Goal: Information Seeking & Learning: Check status

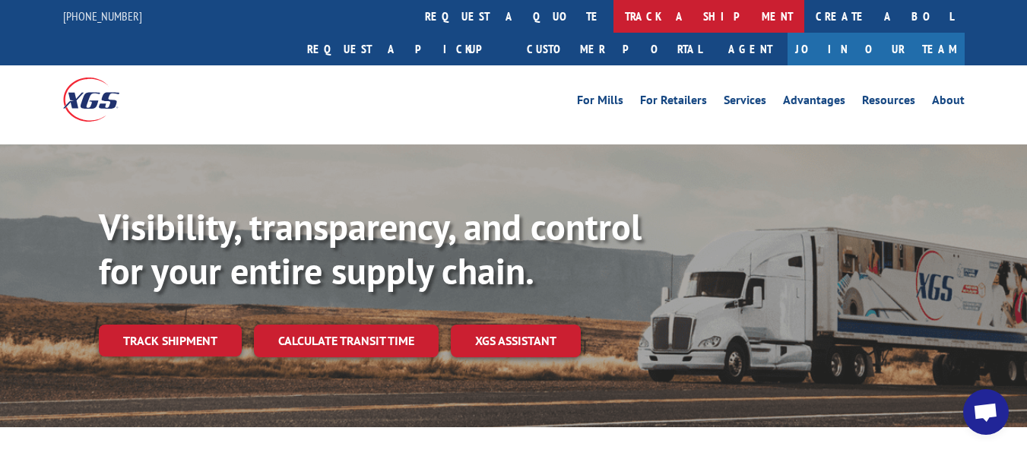
click at [613, 20] on link "track a shipment" at bounding box center [708, 16] width 191 height 33
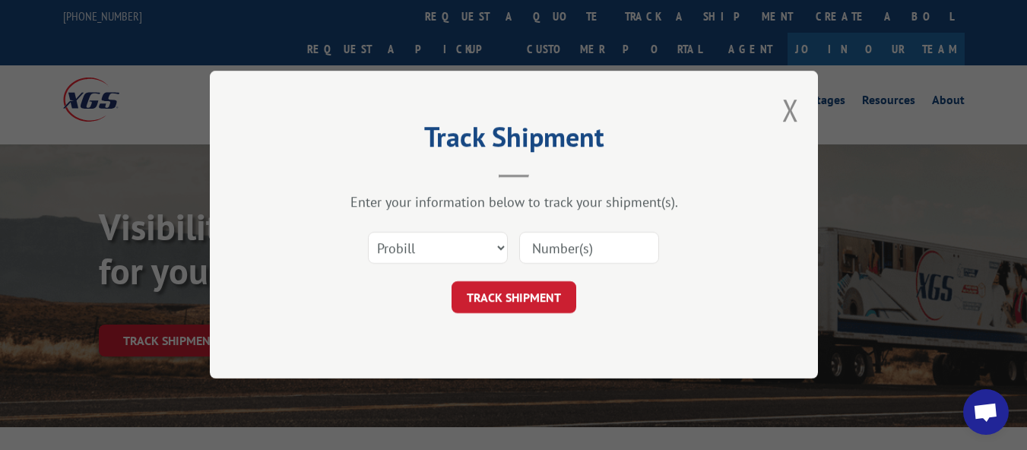
click at [575, 239] on input at bounding box center [589, 249] width 140 height 32
paste input "17473314"
type input "17473314"
click at [501, 293] on button "TRACK SHIPMENT" at bounding box center [513, 298] width 125 height 32
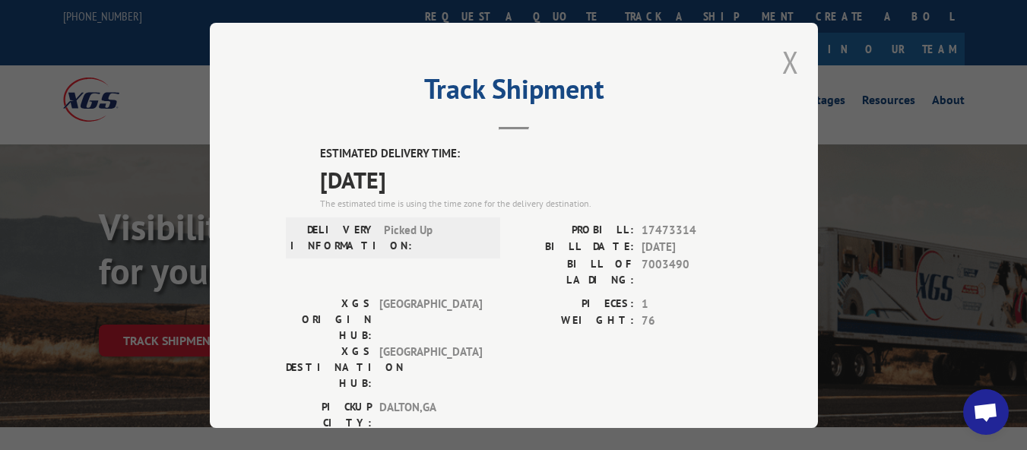
click at [782, 59] on button "Close modal" at bounding box center [790, 62] width 17 height 40
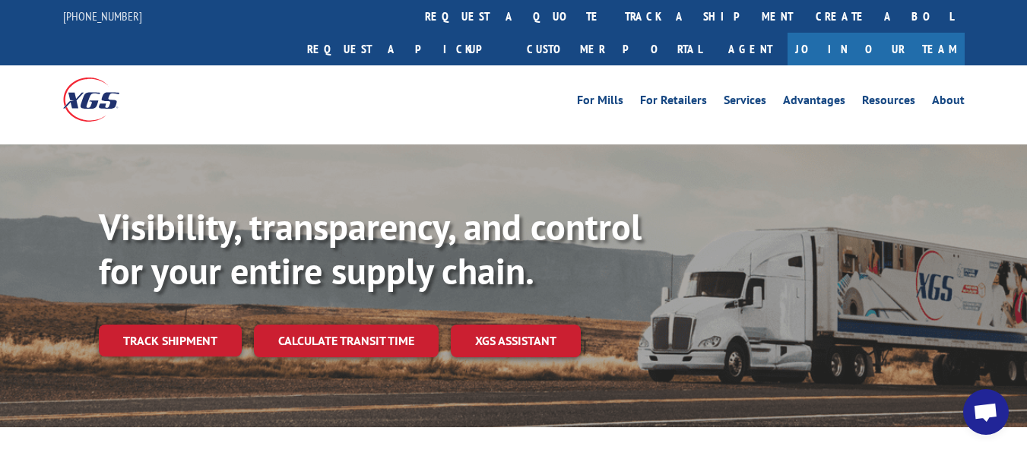
click at [613, 11] on link "track a shipment" at bounding box center [708, 16] width 191 height 33
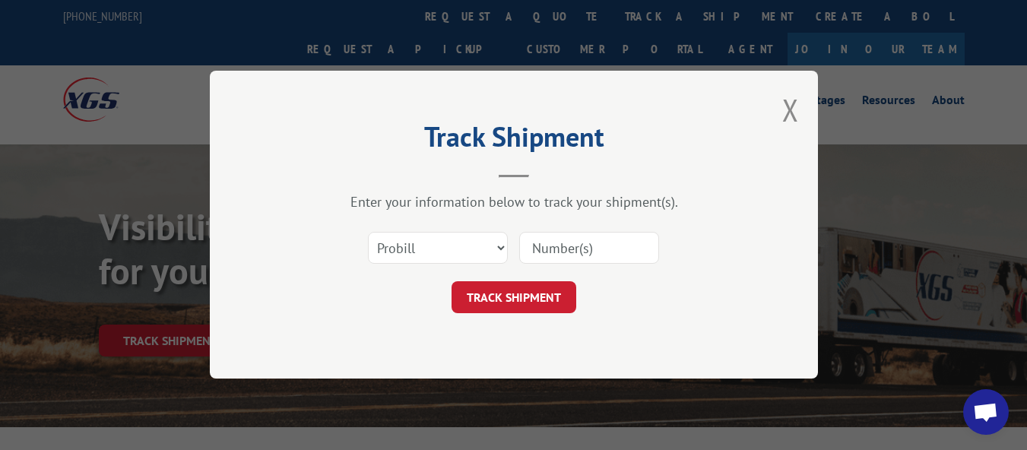
click at [559, 236] on input at bounding box center [589, 249] width 140 height 32
paste input "17473181"
type input "17473181"
click at [553, 298] on button "TRACK SHIPMENT" at bounding box center [513, 298] width 125 height 32
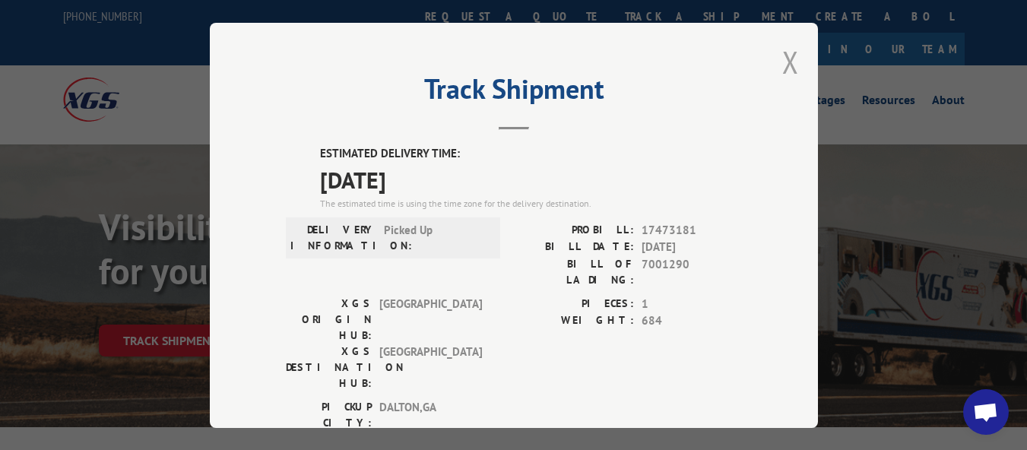
click at [787, 59] on button "Close modal" at bounding box center [790, 62] width 17 height 40
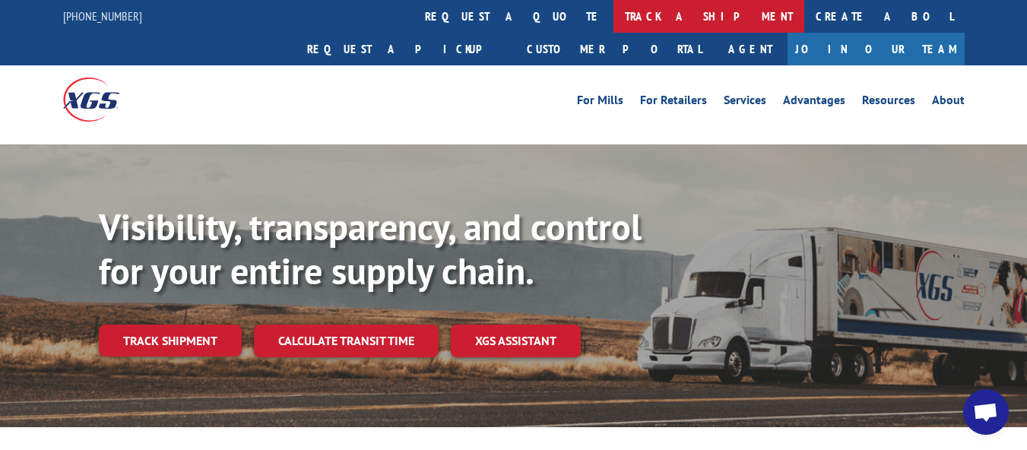
click at [613, 17] on link "track a shipment" at bounding box center [708, 16] width 191 height 33
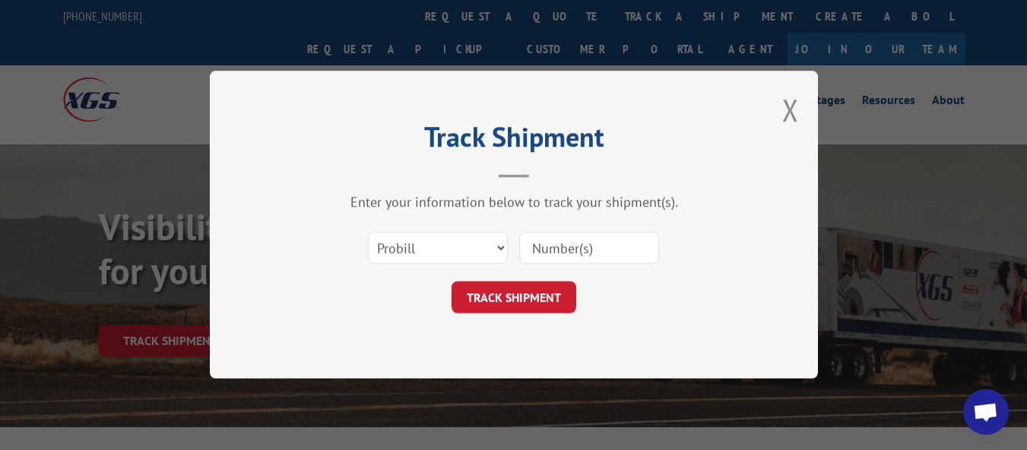
click at [555, 249] on input at bounding box center [589, 249] width 140 height 32
paste input "17473180"
type input "17473180"
click at [548, 292] on button "TRACK SHIPMENT" at bounding box center [513, 298] width 125 height 32
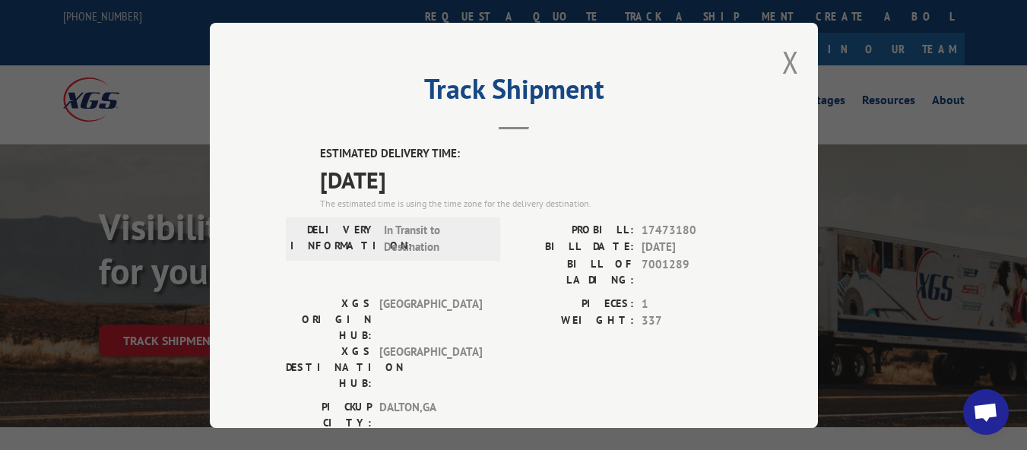
click at [784, 55] on button "Close modal" at bounding box center [790, 62] width 17 height 40
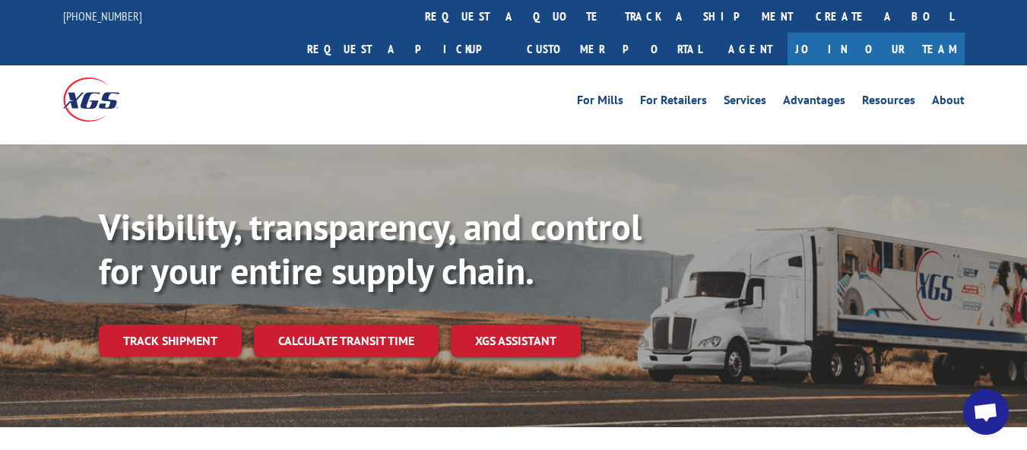
click at [613, 12] on link "track a shipment" at bounding box center [708, 16] width 191 height 33
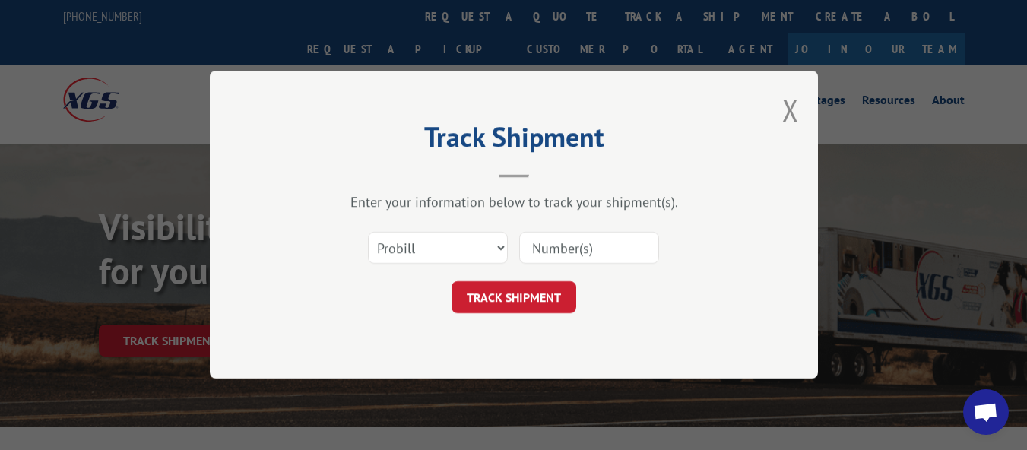
drag, startPoint x: 562, startPoint y: 245, endPoint x: 572, endPoint y: 241, distance: 9.9
click at [564, 245] on input at bounding box center [589, 249] width 140 height 32
paste input "17473313"
type input "17473313"
click at [486, 288] on button "TRACK SHIPMENT" at bounding box center [513, 298] width 125 height 32
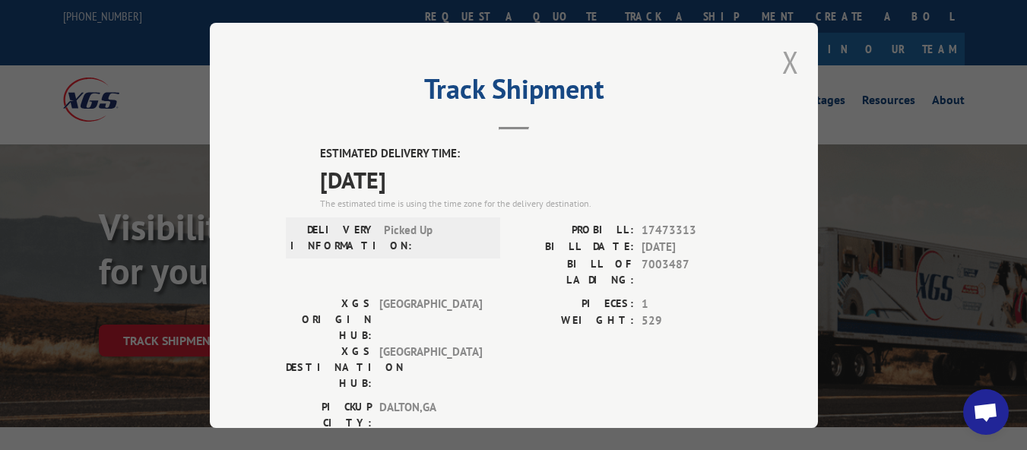
click at [788, 53] on button "Close modal" at bounding box center [790, 62] width 17 height 40
